Goal: Navigation & Orientation: Find specific page/section

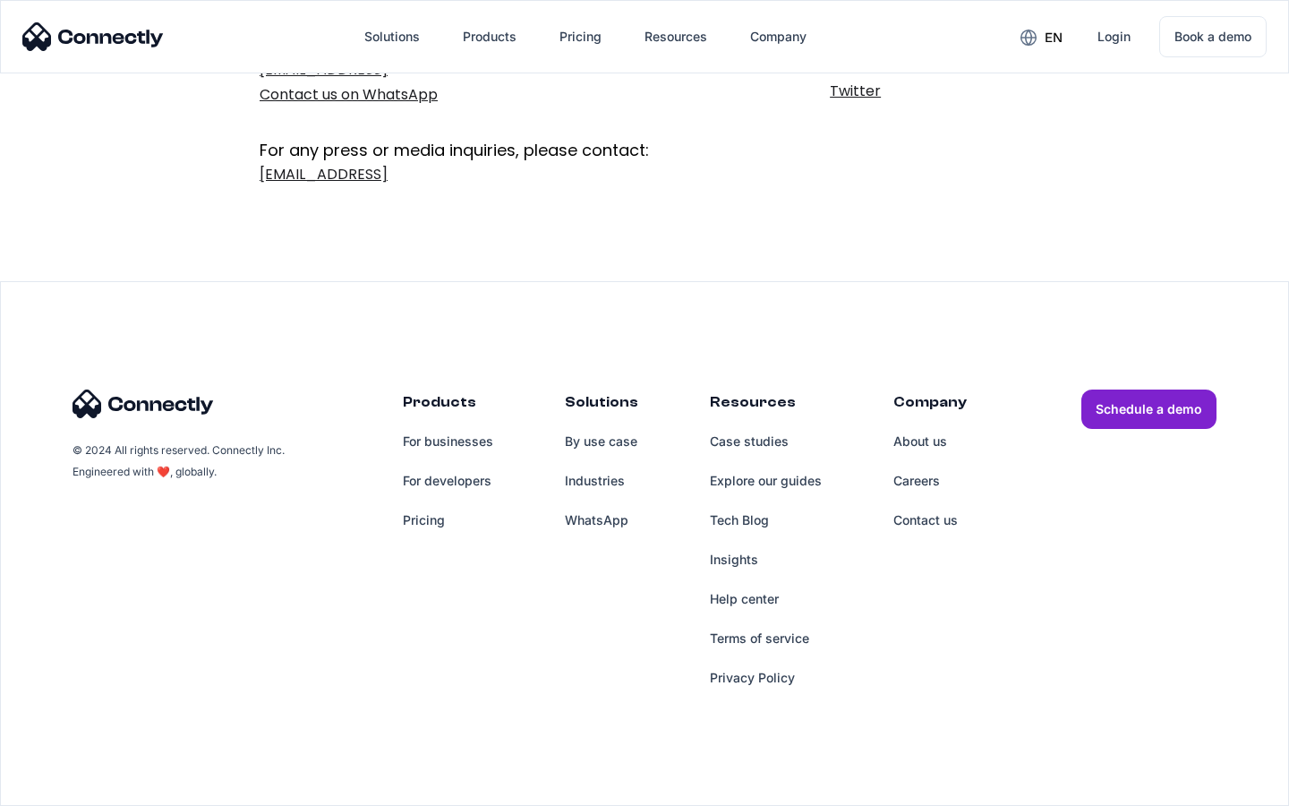
scroll to position [293, 0]
